Goal: Information Seeking & Learning: Learn about a topic

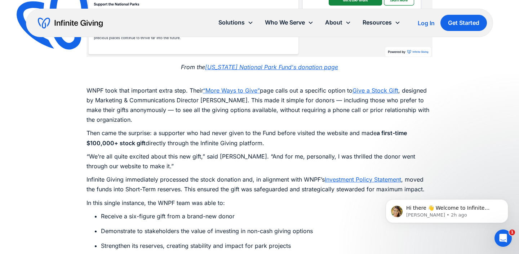
scroll to position [1131, 0]
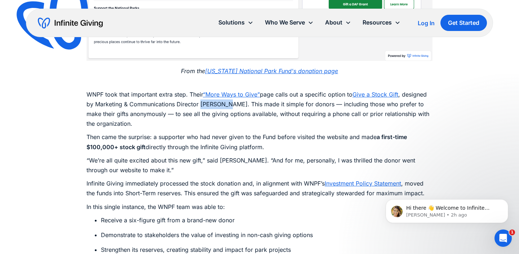
drag, startPoint x: 201, startPoint y: 94, endPoint x: 224, endPoint y: 97, distance: 23.6
click at [224, 97] on p "WNPF took that important extra step. Their “More Ways to Give” page calls out a…" at bounding box center [259, 104] width 346 height 49
copy p "Alex Day."
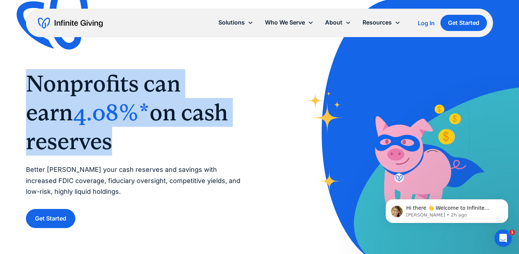
click at [177, 94] on span "Nonprofits can earn" at bounding box center [103, 97] width 155 height 55
click at [177, 95] on span "Nonprofits can earn" at bounding box center [103, 97] width 155 height 55
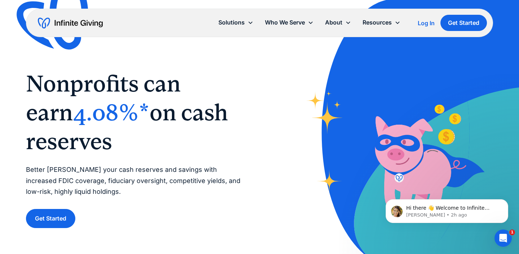
click at [218, 119] on h1 "‍ Nonprofits can earn 4.08%* on cash reserves ‍" at bounding box center [135, 112] width 219 height 86
click at [136, 120] on span "on cash reserves" at bounding box center [127, 126] width 202 height 55
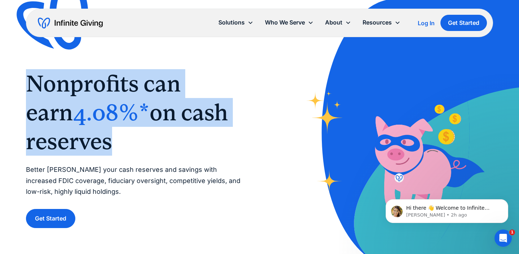
click at [136, 120] on span "on cash reserves" at bounding box center [127, 126] width 202 height 55
